Goal: Check status: Check status

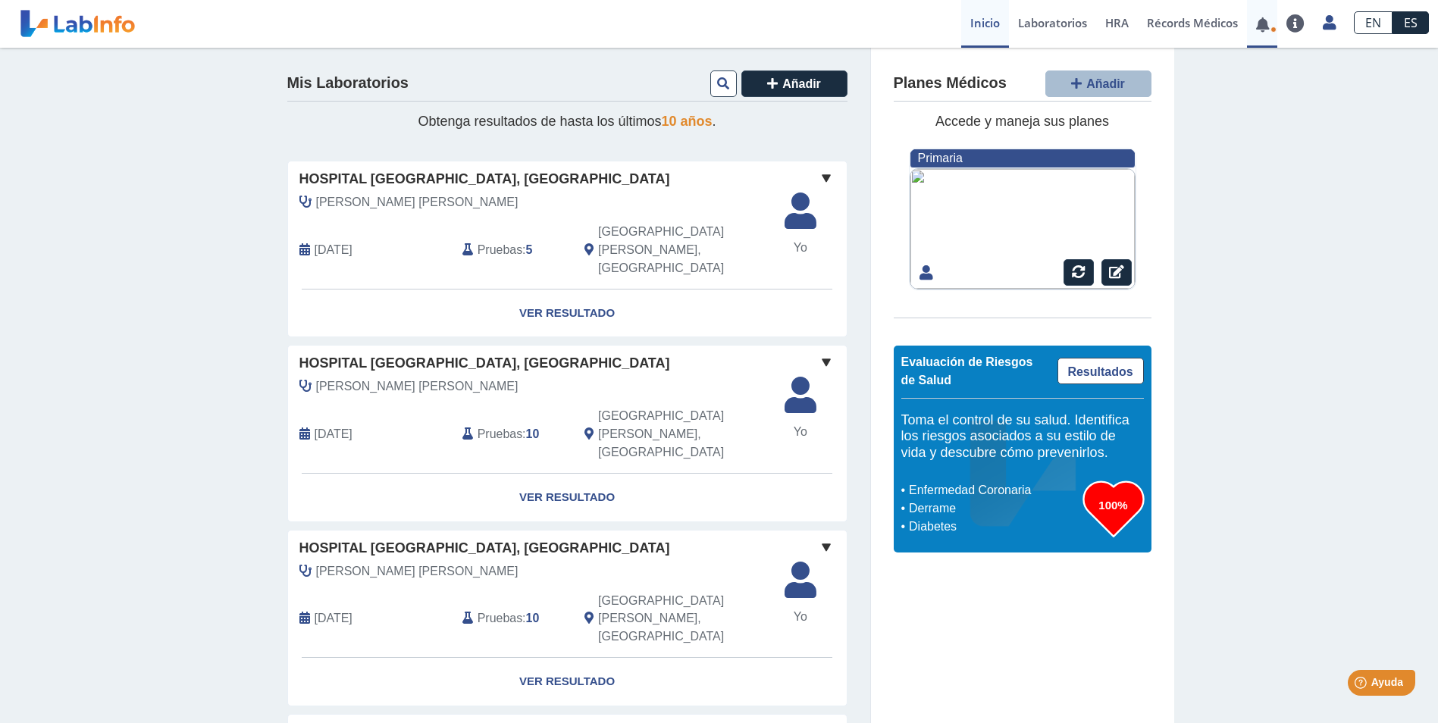
click at [1260, 28] on link at bounding box center [1262, 24] width 31 height 11
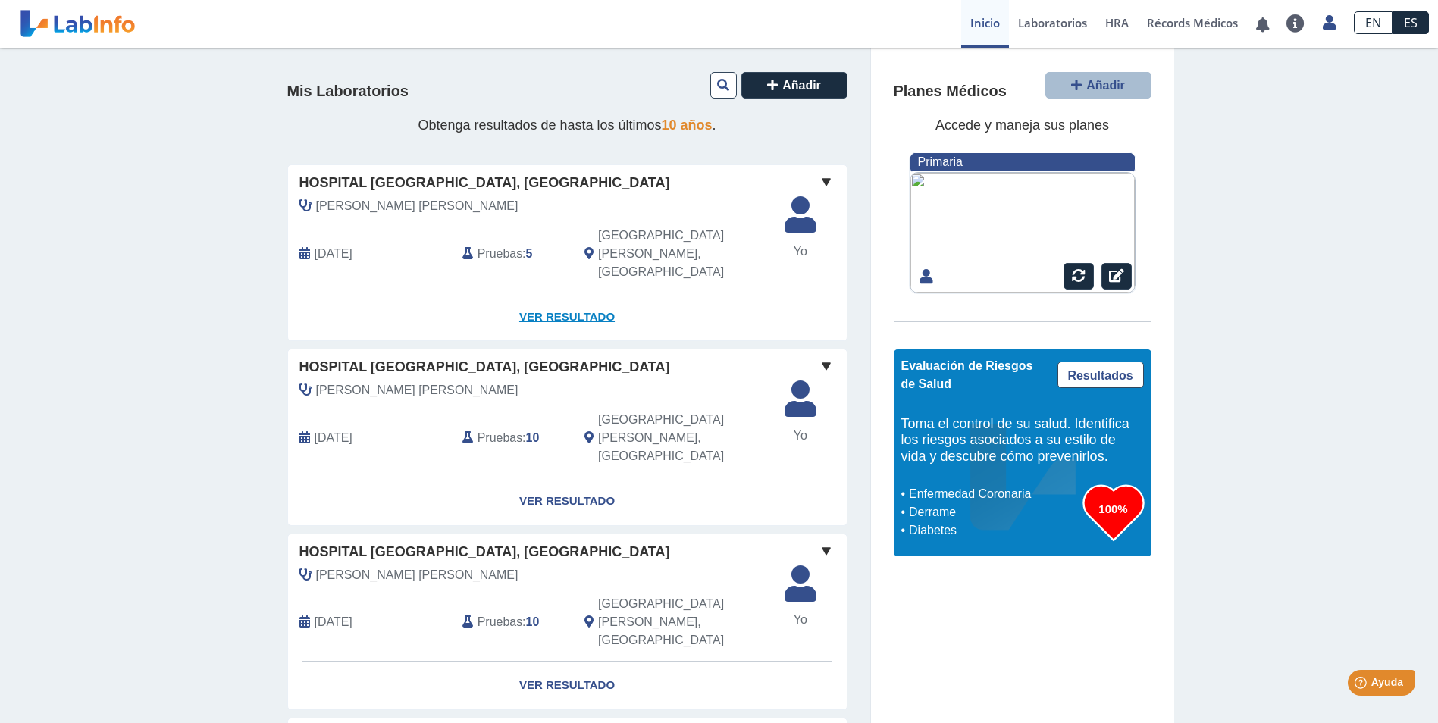
click at [554, 293] on link "Ver Resultado" at bounding box center [567, 317] width 559 height 48
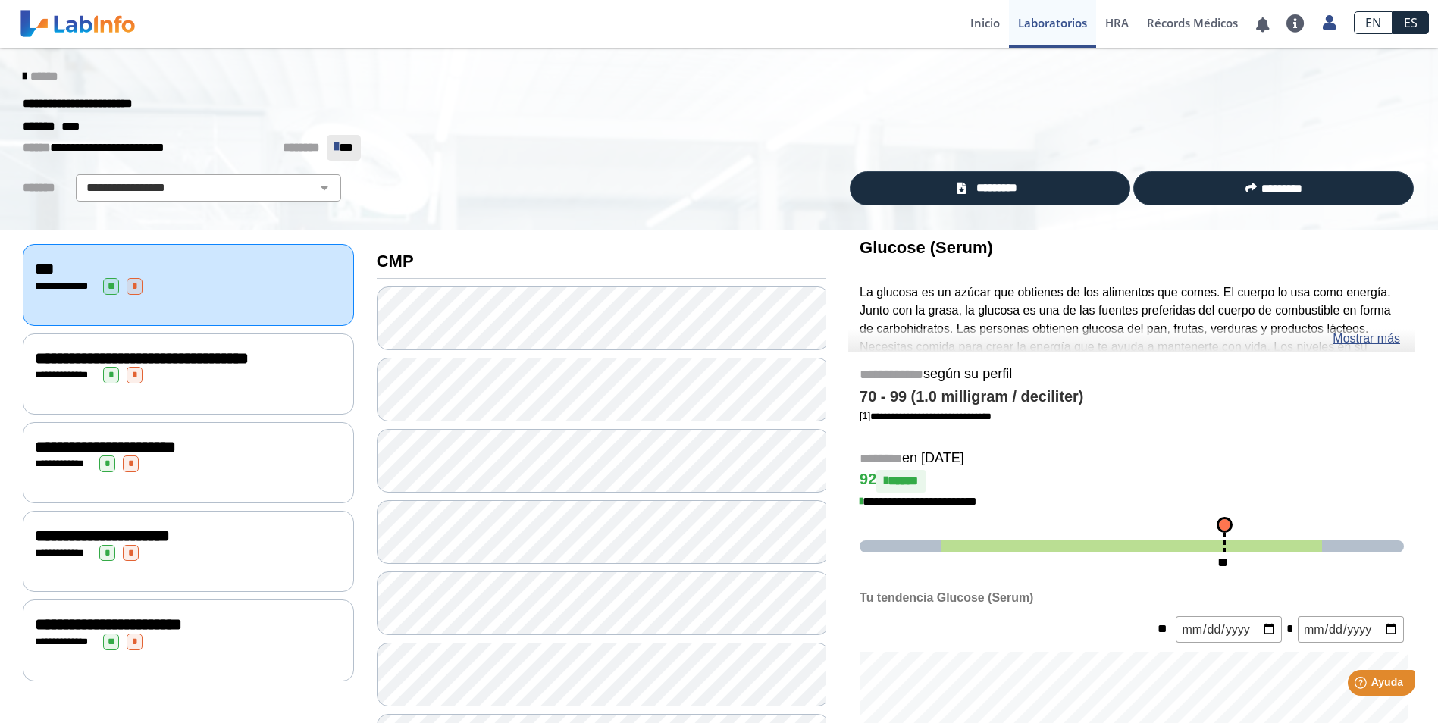
click at [175, 372] on div "**********" at bounding box center [188, 375] width 307 height 17
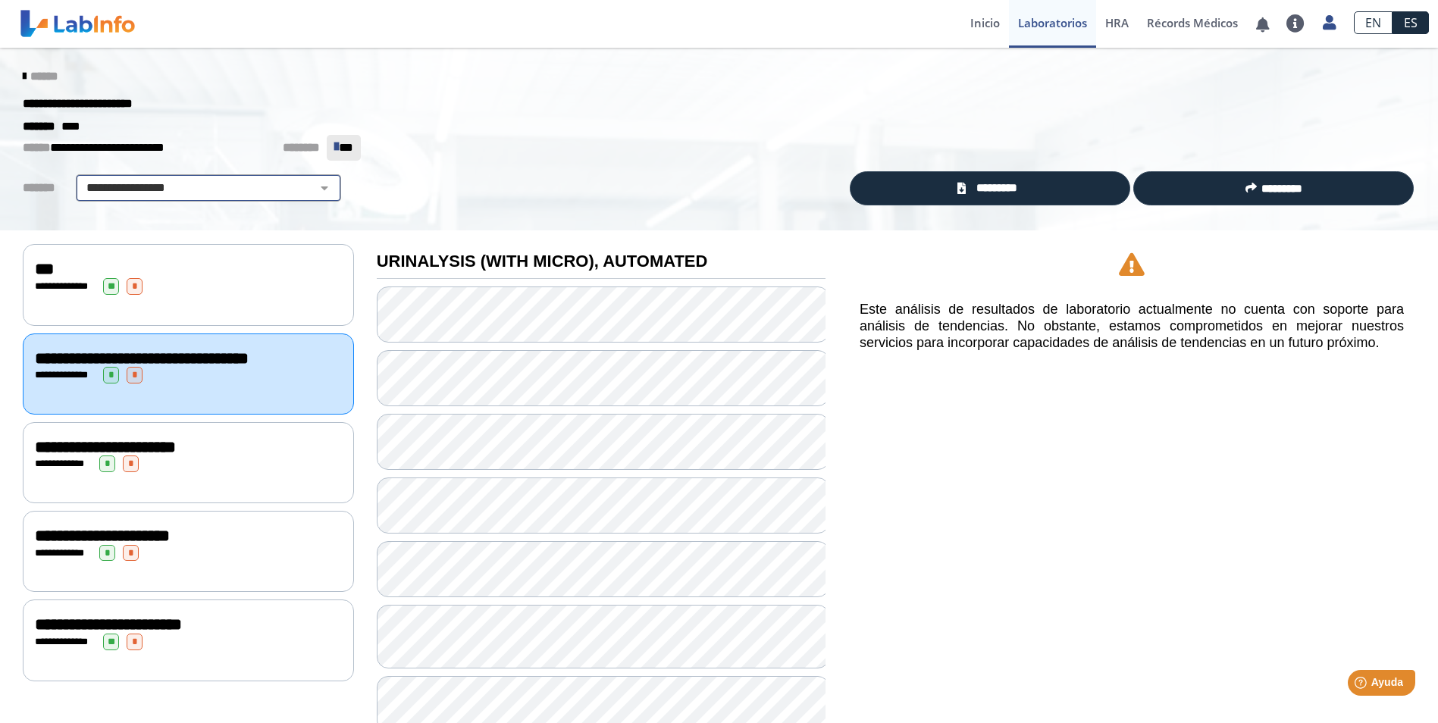
click at [249, 189] on select "**********" at bounding box center [208, 188] width 256 height 18
